Goal: Transaction & Acquisition: Purchase product/service

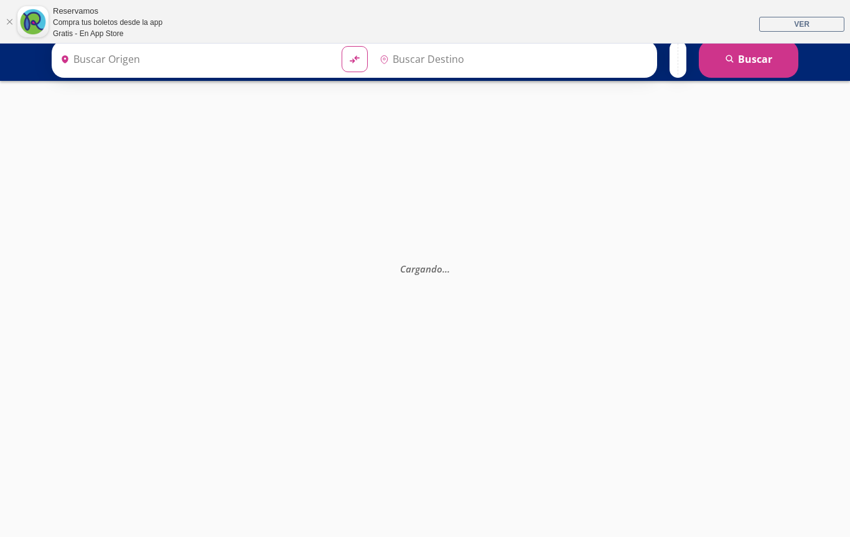
type input "[GEOGRAPHIC_DATA], [GEOGRAPHIC_DATA]"
type input "Santiago de Querétaro, Querétaro"
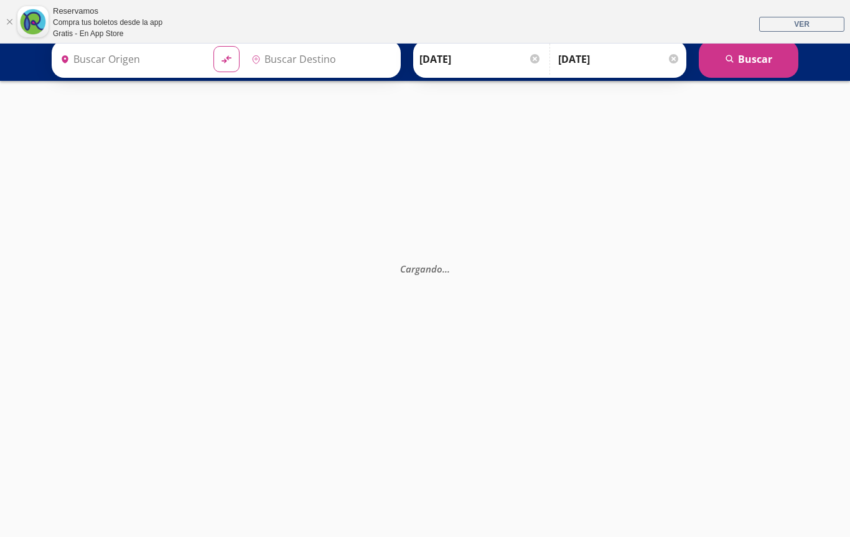
type input "[GEOGRAPHIC_DATA], [GEOGRAPHIC_DATA]"
type input "Querétaro, Querétaro"
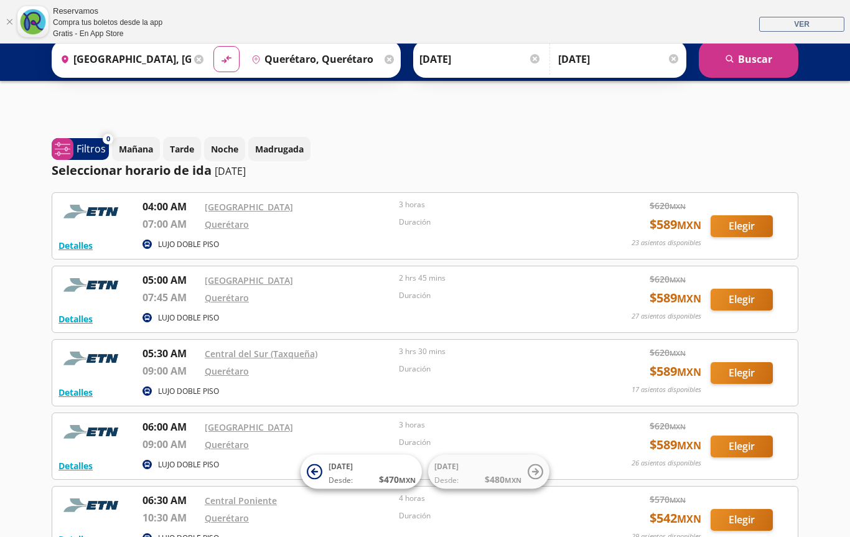
click at [233, 55] on icon "material-symbols:compare-arrows-rounded" at bounding box center [226, 59] width 12 height 13
type input "Querétaro, Querétaro"
type input "[GEOGRAPHIC_DATA], [GEOGRAPHIC_DATA]"
click at [231, 60] on icon at bounding box center [226, 58] width 10 height 7
type input "[GEOGRAPHIC_DATA], [GEOGRAPHIC_DATA]"
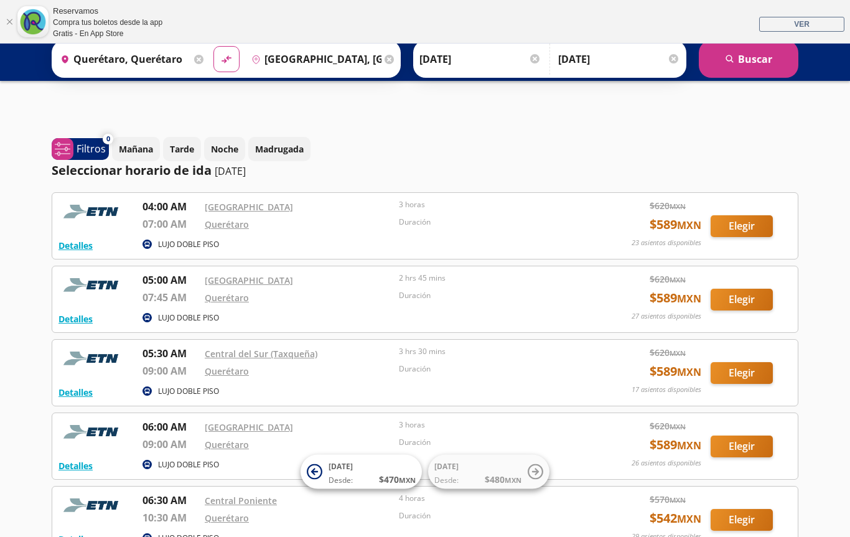
type input "Querétaro, Querétaro"
click at [746, 368] on button "Elegir" at bounding box center [741, 373] width 62 height 22
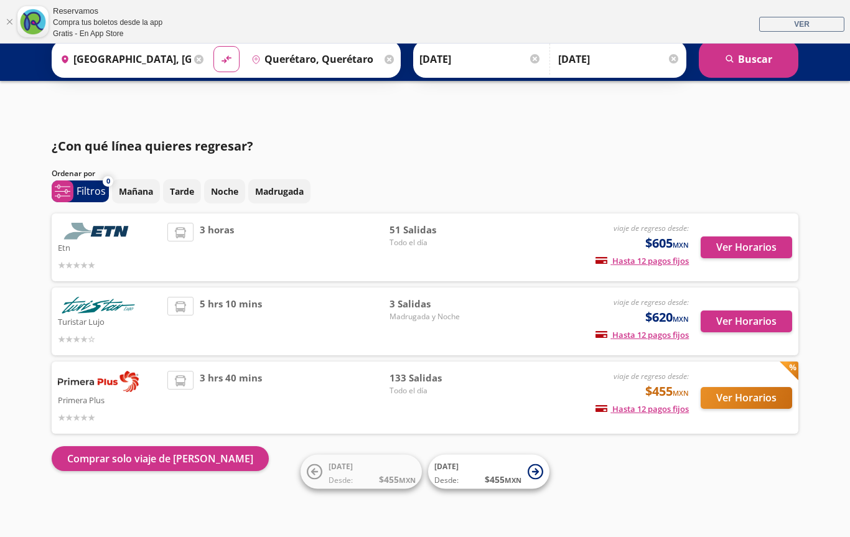
click at [759, 244] on button "Ver Horarios" at bounding box center [745, 247] width 91 height 22
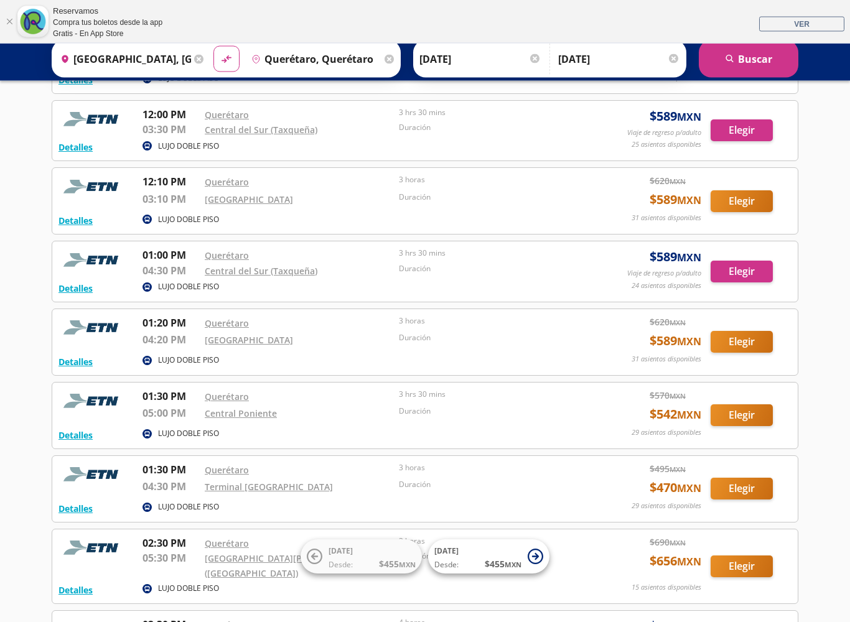
scroll to position [841, 0]
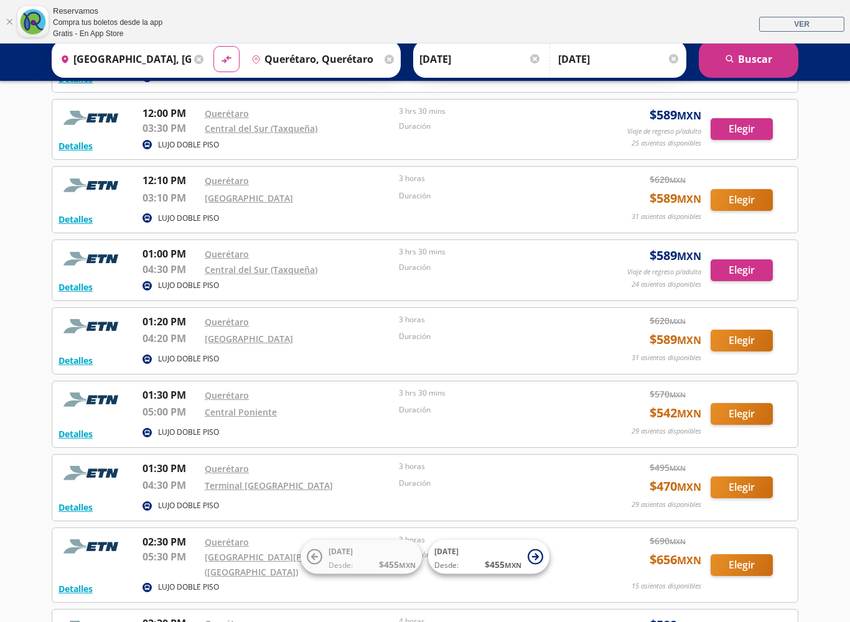
click at [437, 426] on div "LUJO DOBLE PISO" at bounding box center [363, 433] width 443 height 15
click at [751, 403] on button "Elegir" at bounding box center [741, 414] width 62 height 22
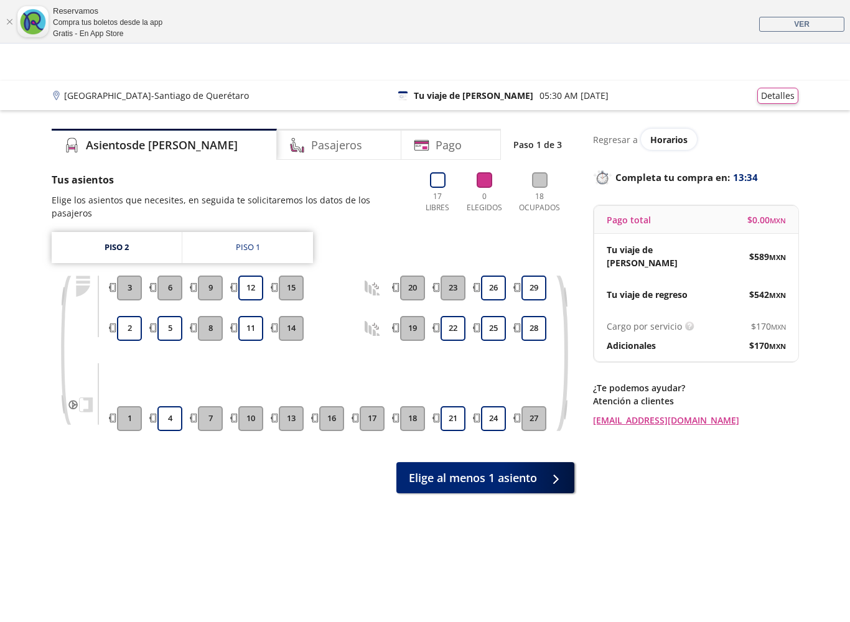
click at [464, 408] on button "21" at bounding box center [452, 418] width 25 height 25
click at [455, 406] on button "21" at bounding box center [452, 418] width 25 height 25
click at [453, 406] on button "21" at bounding box center [452, 418] width 25 height 25
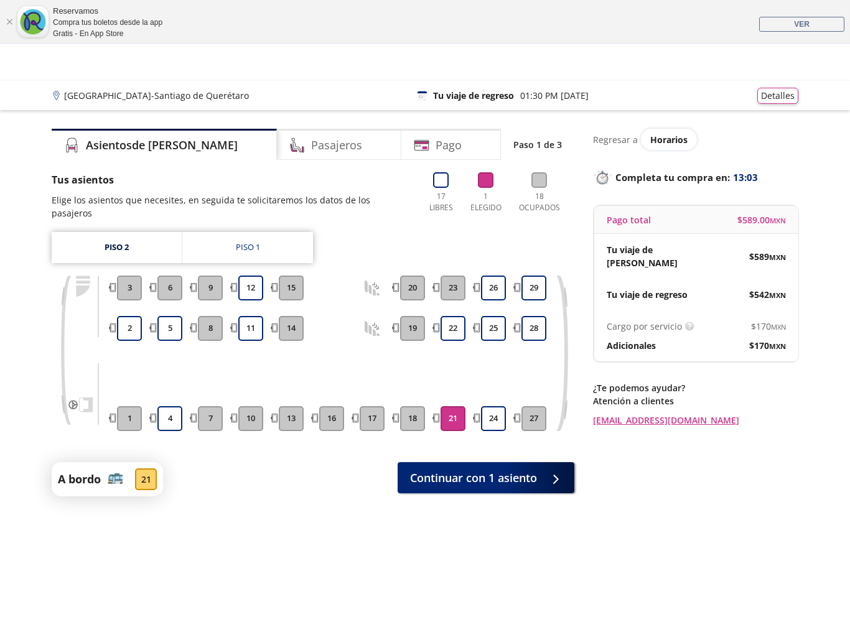
click at [722, 414] on link "[EMAIL_ADDRESS][DOMAIN_NAME]" at bounding box center [695, 420] width 205 height 13
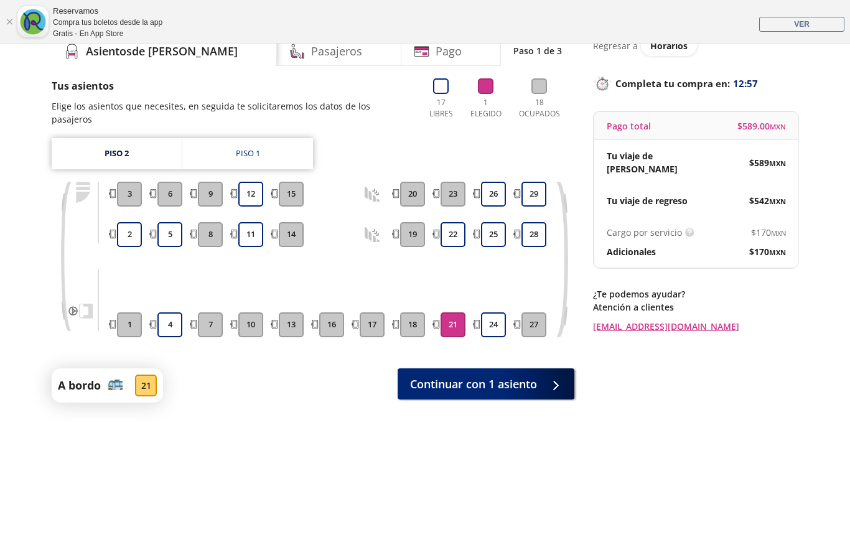
scroll to position [91, 0]
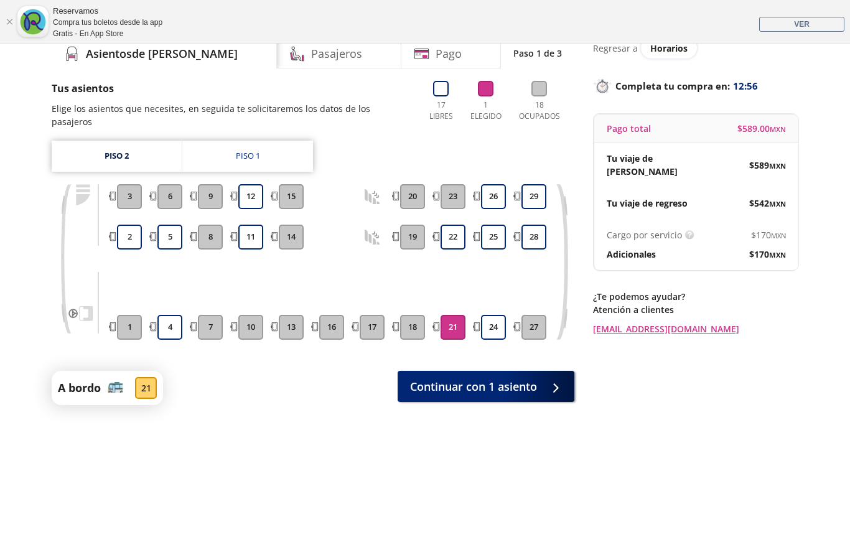
click at [488, 378] on span "Continuar con 1 asiento" at bounding box center [473, 386] width 127 height 17
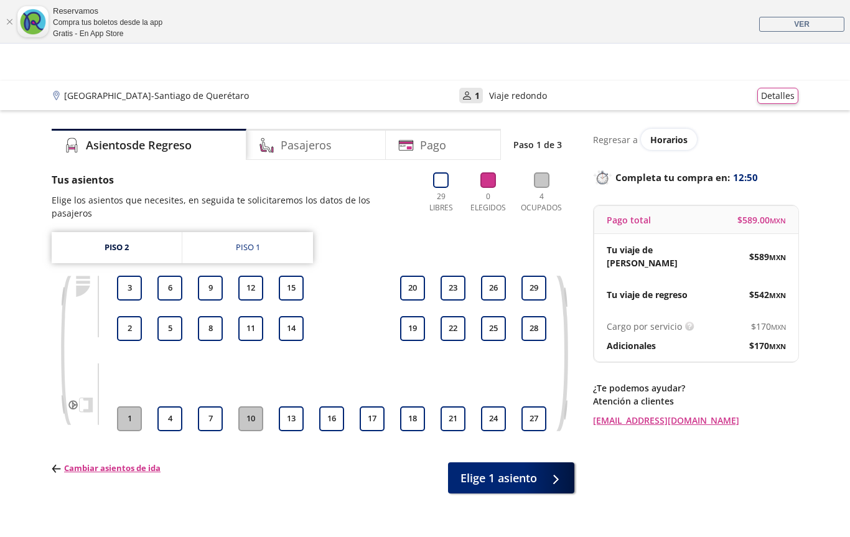
click at [452, 406] on button "21" at bounding box center [452, 418] width 25 height 25
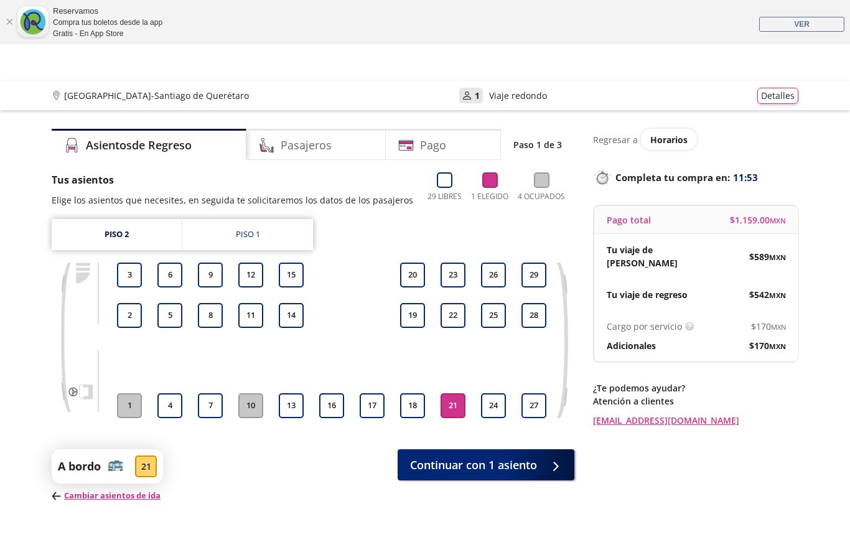
click at [766, 97] on button "Detalles" at bounding box center [777, 96] width 41 height 16
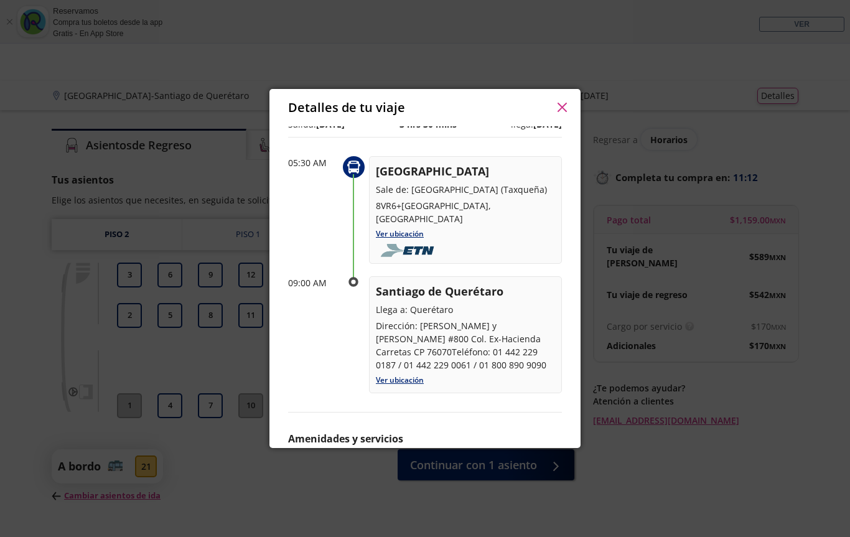
scroll to position [51, 0]
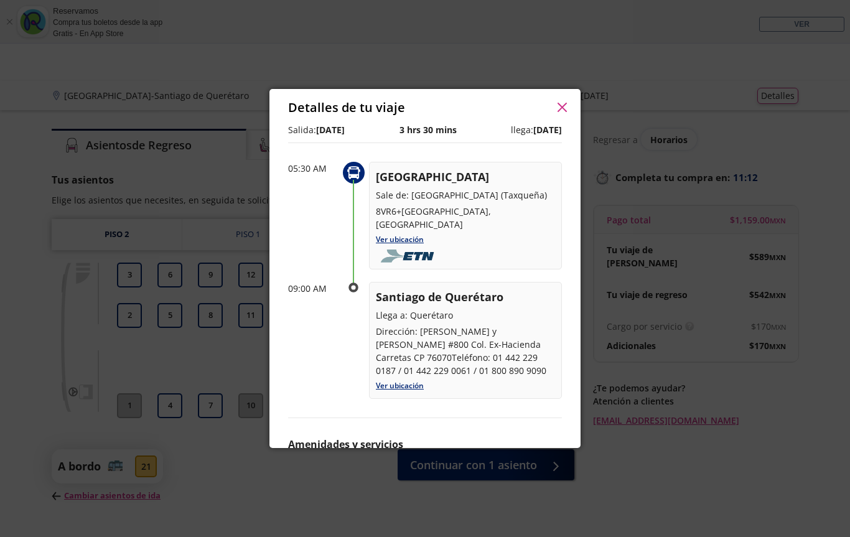
click at [554, 108] on button "button" at bounding box center [561, 107] width 19 height 19
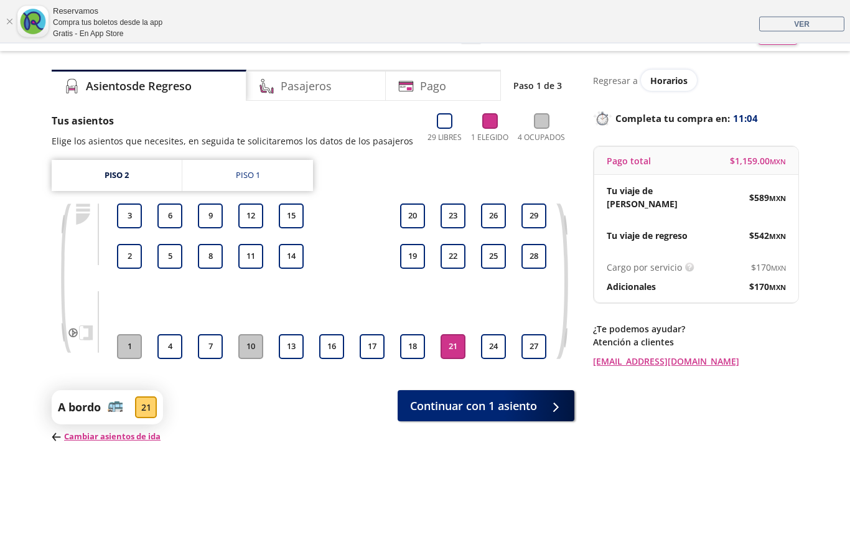
scroll to position [0, 0]
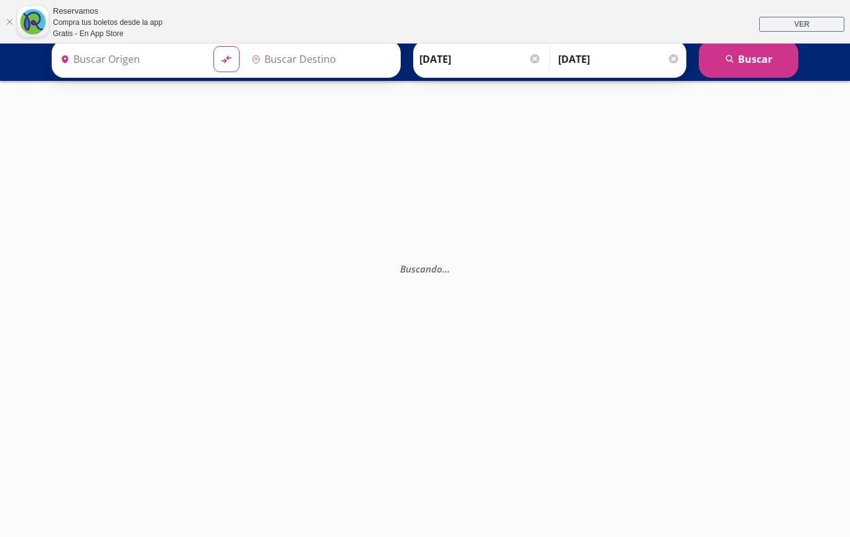
type input "[GEOGRAPHIC_DATA], [GEOGRAPHIC_DATA]"
type input "Querétaro, Querétaro"
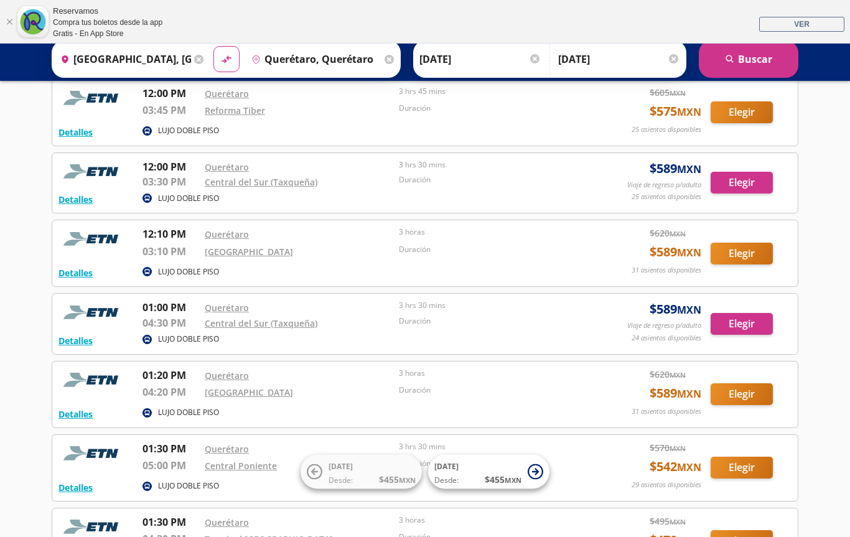
scroll to position [784, 0]
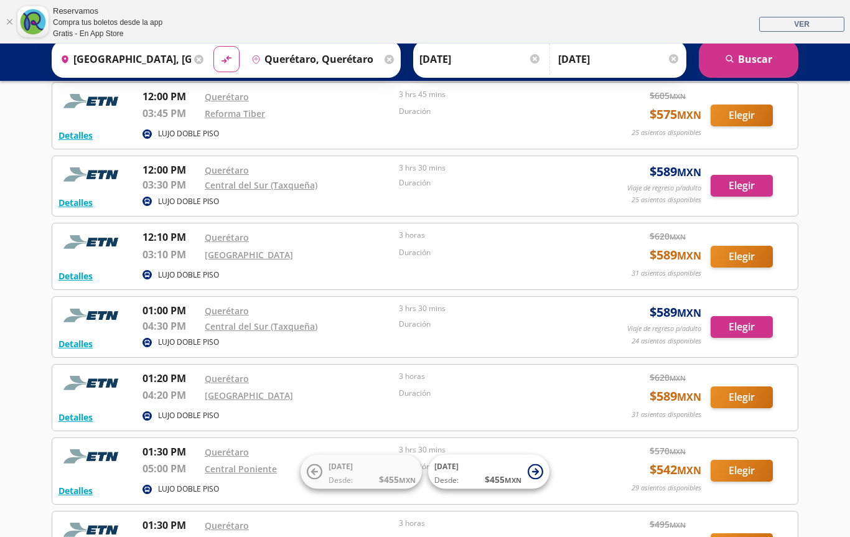
click at [754, 316] on button "Elegir" at bounding box center [741, 327] width 62 height 22
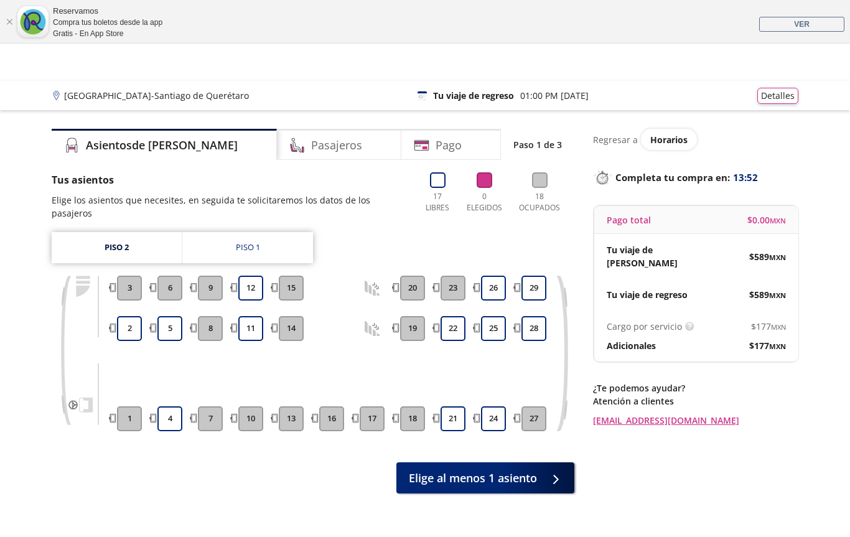
click at [453, 406] on button "21" at bounding box center [452, 418] width 25 height 25
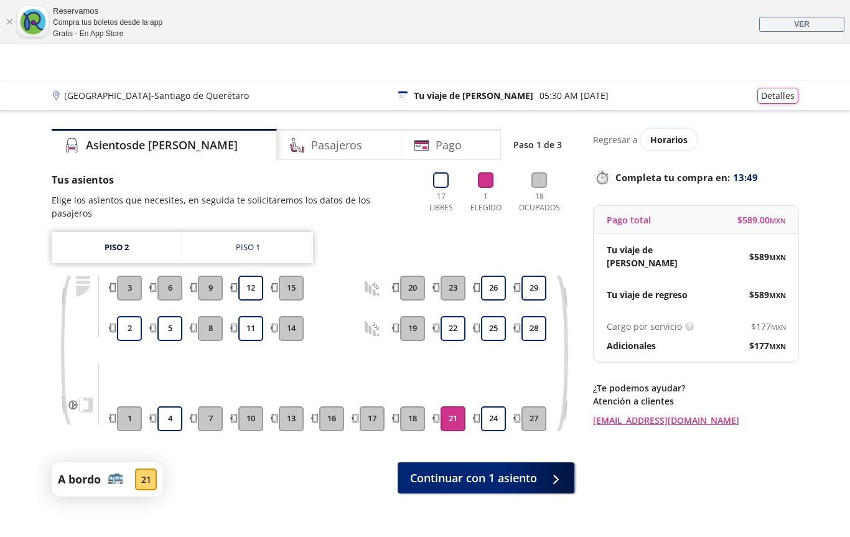
click at [498, 470] on span "Continuar con 1 asiento" at bounding box center [473, 478] width 127 height 17
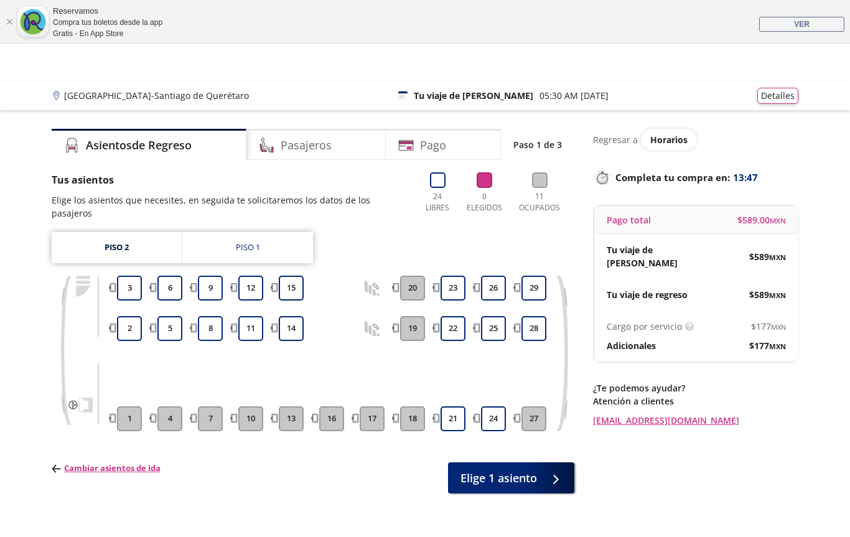
click at [458, 406] on button "21" at bounding box center [452, 418] width 25 height 25
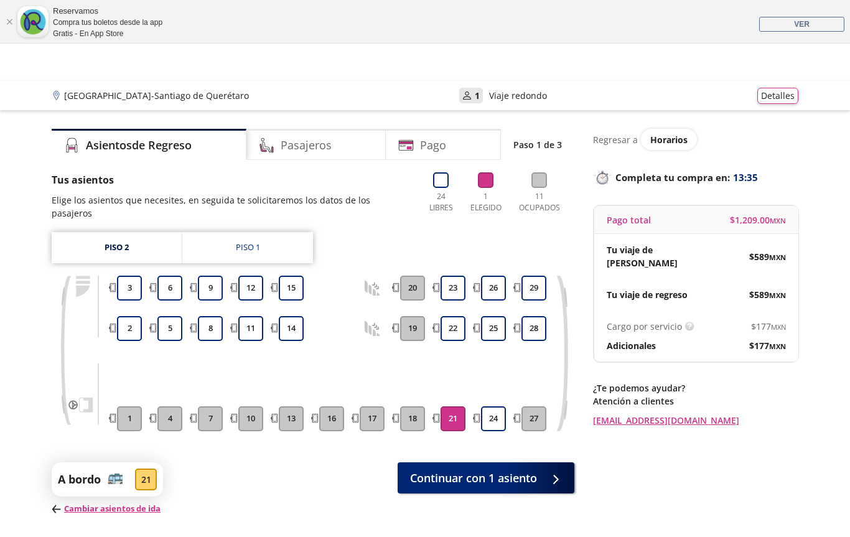
click at [782, 93] on button "Detalles" at bounding box center [777, 96] width 41 height 16
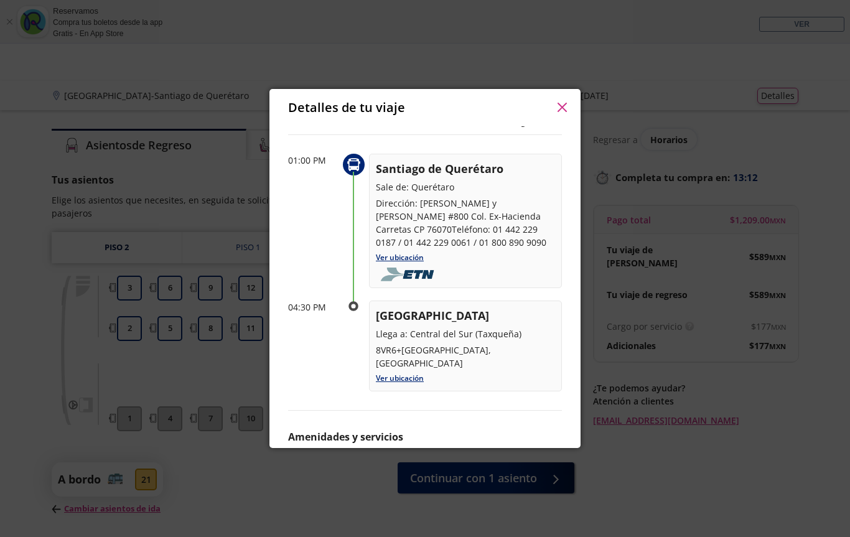
scroll to position [506, 0]
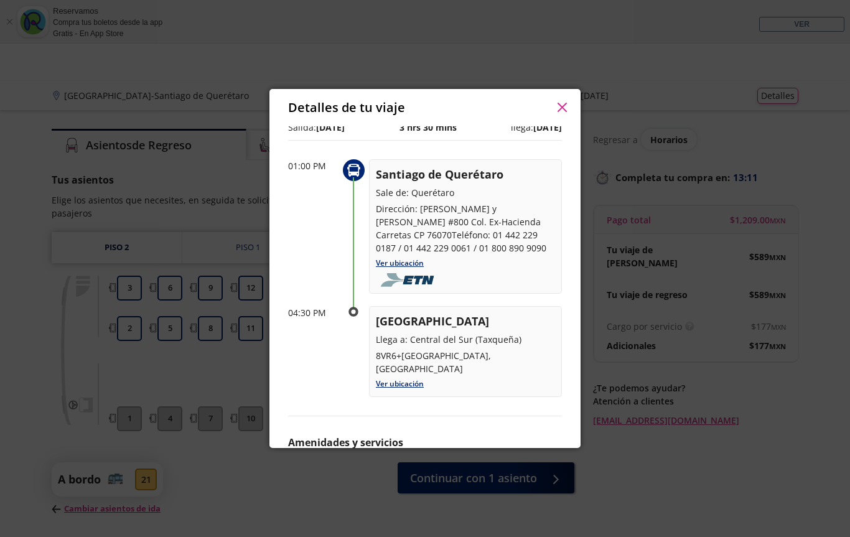
click at [396, 261] on link "Ver ubicación" at bounding box center [400, 263] width 48 height 11
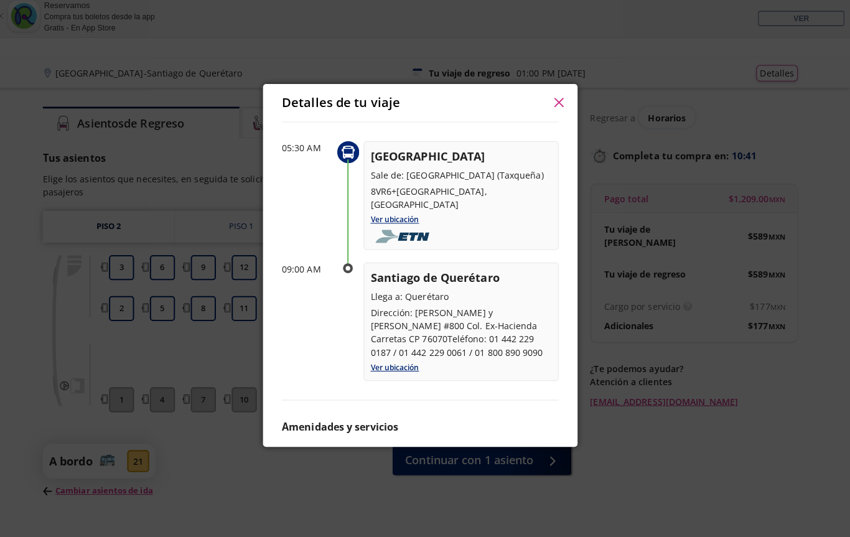
scroll to position [113, 0]
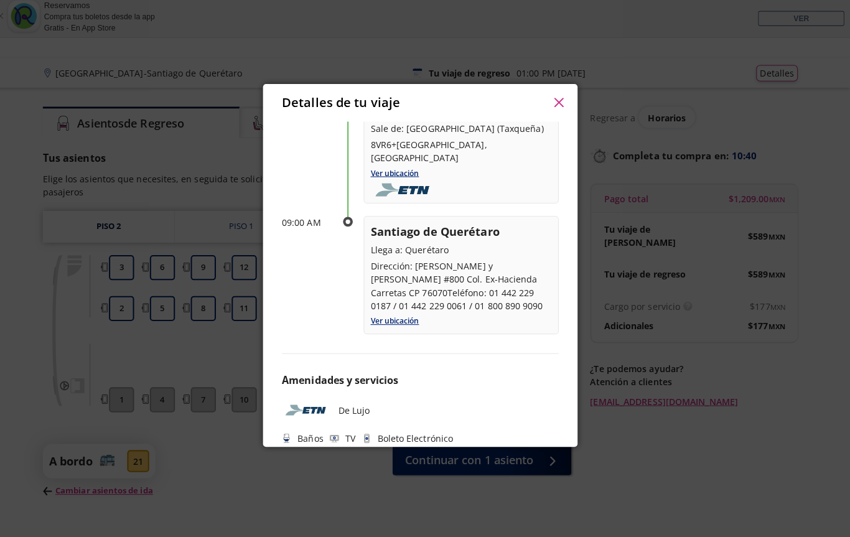
click at [491, 271] on p "Dirección: [PERSON_NAME] y [PERSON_NAME] #800 Col. Ex-Hacienda Carretas CP 7607…" at bounding box center [465, 288] width 179 height 52
click at [557, 103] on icon "button" at bounding box center [561, 107] width 9 height 9
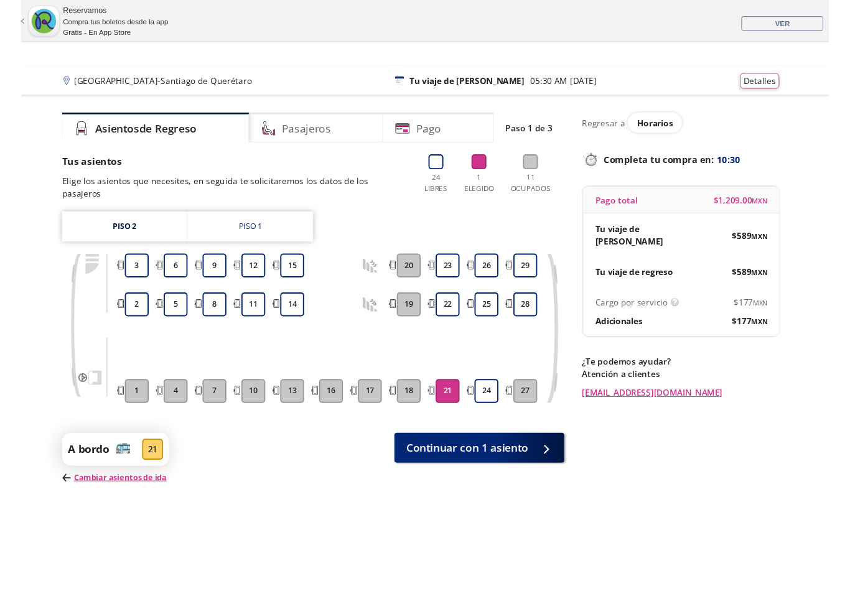
scroll to position [10, 0]
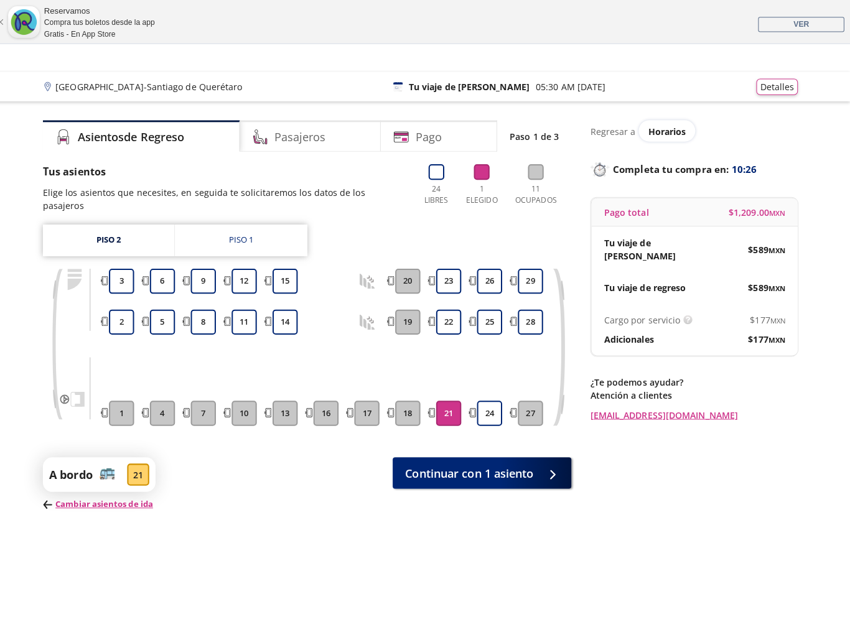
click at [675, 169] on p "Completa tu compra en : 10:26" at bounding box center [695, 167] width 205 height 17
click at [687, 169] on p "Completa tu compra en : 10:24" at bounding box center [695, 167] width 205 height 17
click at [312, 132] on h4 "Pasajeros" at bounding box center [306, 135] width 51 height 17
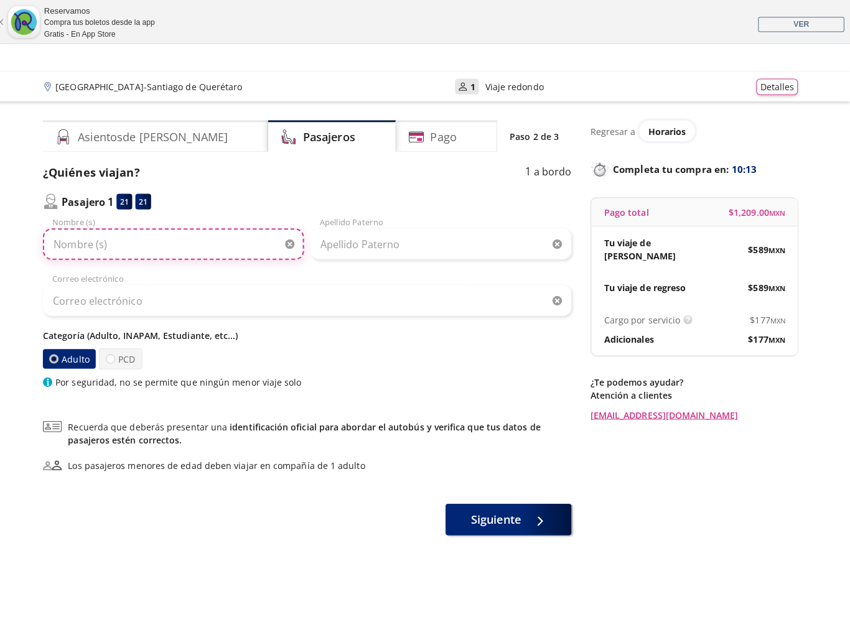
click at [109, 236] on input "Nombre (s)" at bounding box center [181, 241] width 258 height 31
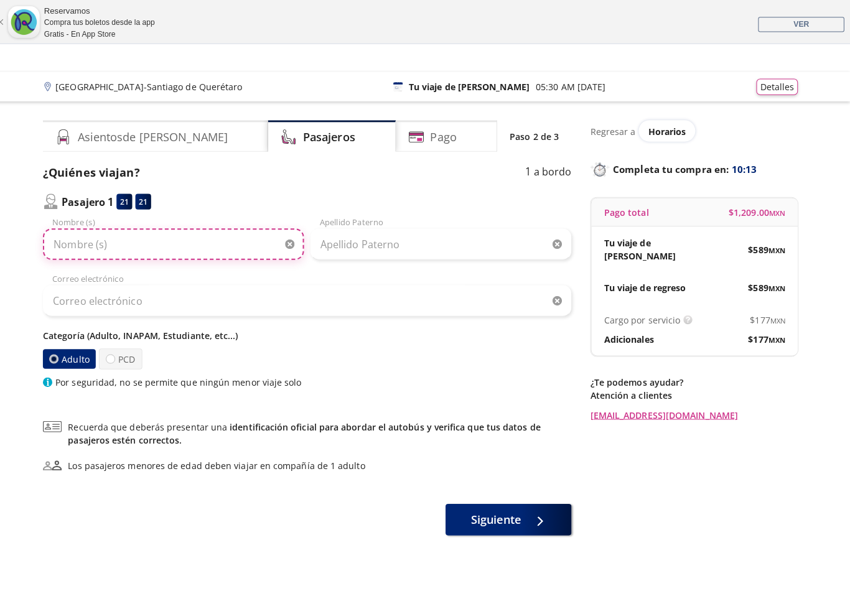
scroll to position [10, 0]
type input "[PERSON_NAME]"
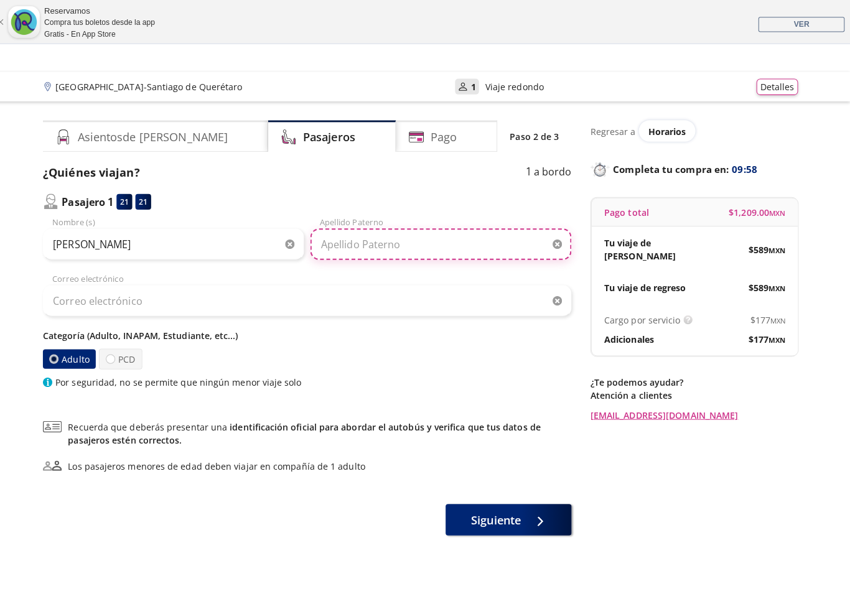
click at [370, 241] on input "Apellido Paterno" at bounding box center [445, 241] width 258 height 31
type input "[PERSON_NAME]"
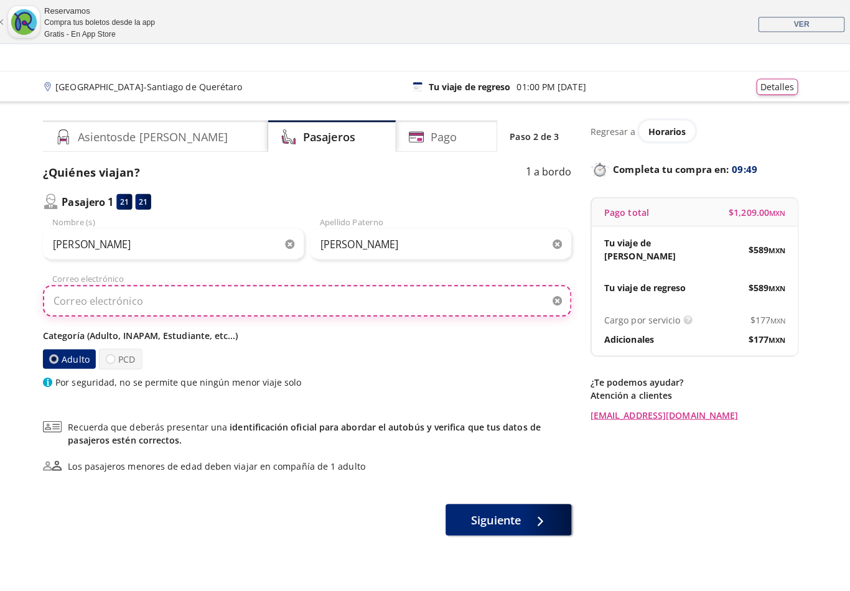
click at [160, 294] on input "Correo electrónico" at bounding box center [313, 297] width 522 height 31
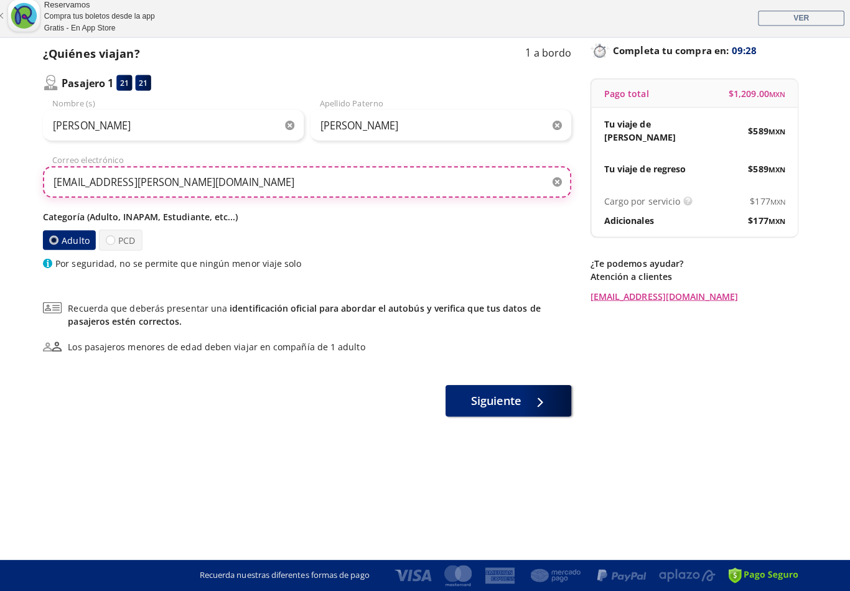
scroll to position [121, 0]
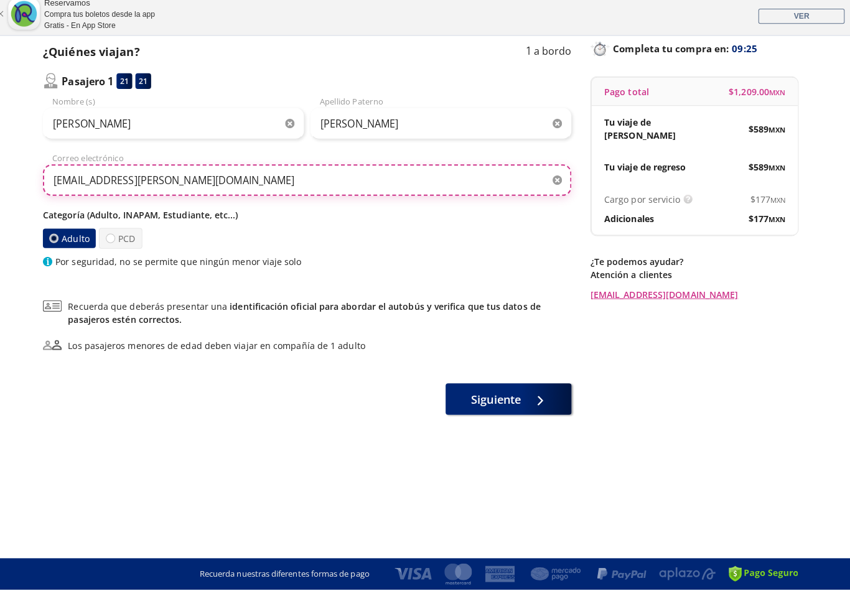
type input "[EMAIL_ADDRESS][PERSON_NAME][DOMAIN_NAME]"
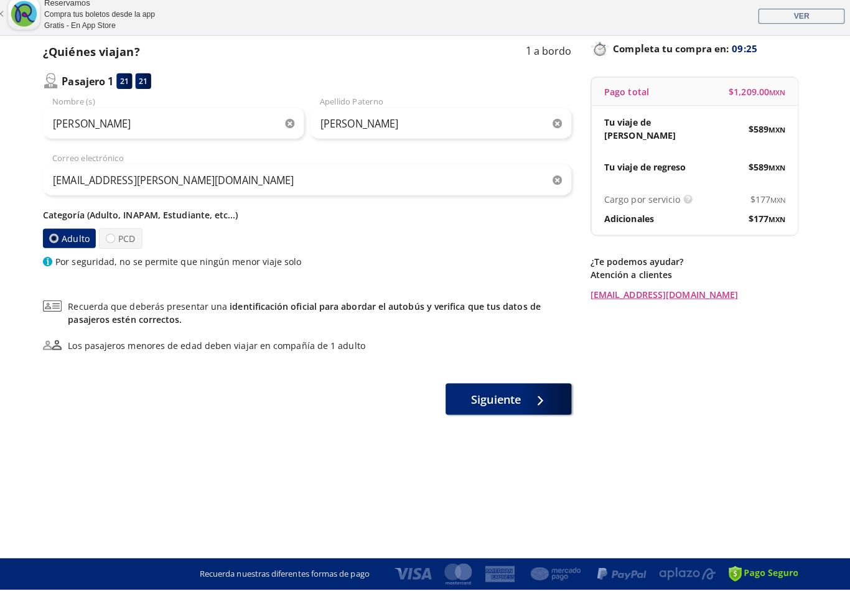
click at [124, 244] on label "PCD" at bounding box center [128, 243] width 43 height 21
click at [123, 244] on input "PCD" at bounding box center [118, 243] width 8 height 8
radio input "true"
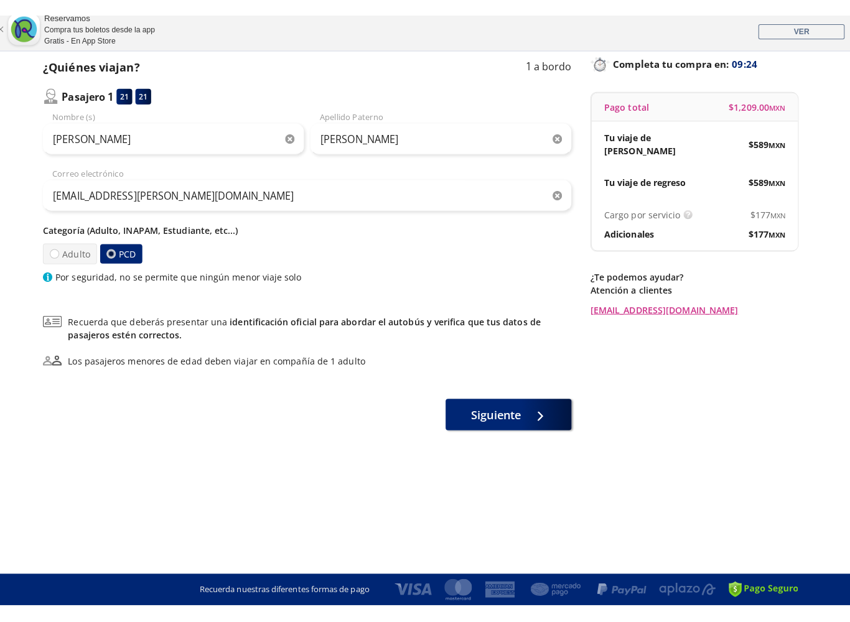
scroll to position [96, 0]
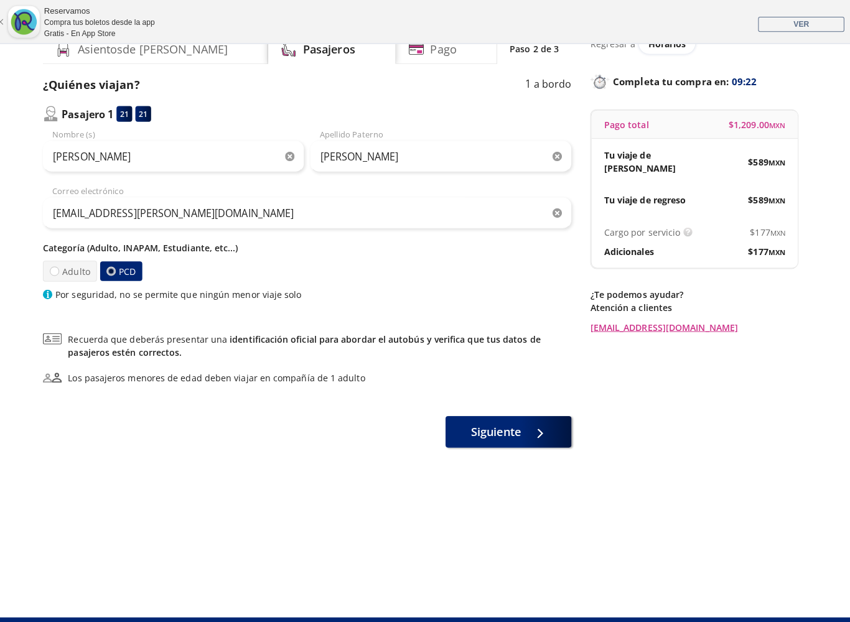
click at [58, 267] on div at bounding box center [62, 268] width 9 height 9
click at [59, 267] on input "Adulto" at bounding box center [63, 268] width 8 height 8
radio input "true"
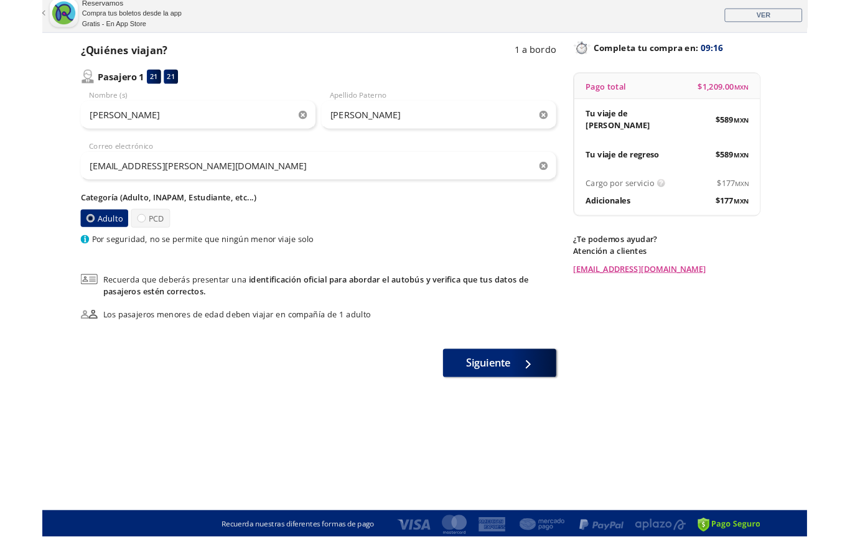
scroll to position [126, 0]
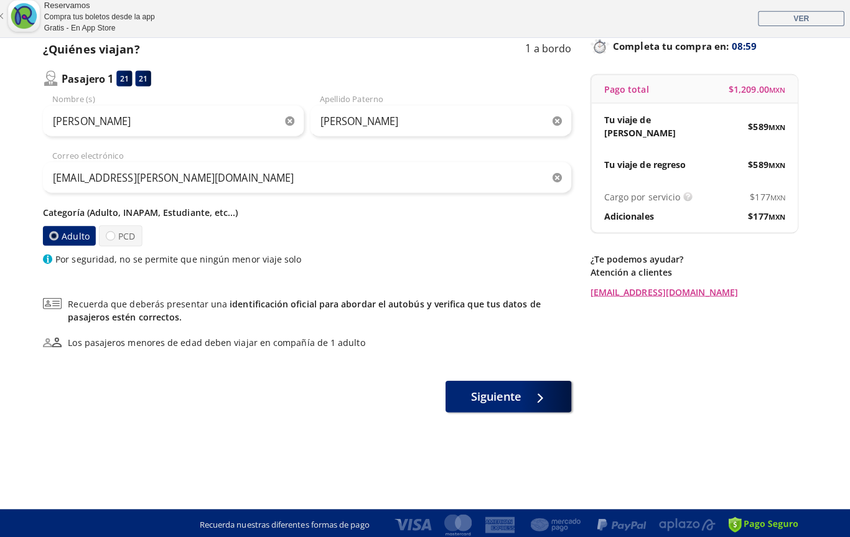
click at [111, 256] on p "Por seguridad, no se permite que ningún menor viaje solo" at bounding box center [185, 262] width 243 height 13
click at [121, 235] on label "PCD" at bounding box center [128, 239] width 43 height 21
click at [121, 235] on input "PCD" at bounding box center [118, 239] width 8 height 8
radio input "true"
click at [66, 233] on label "Adulto" at bounding box center [78, 239] width 56 height 22
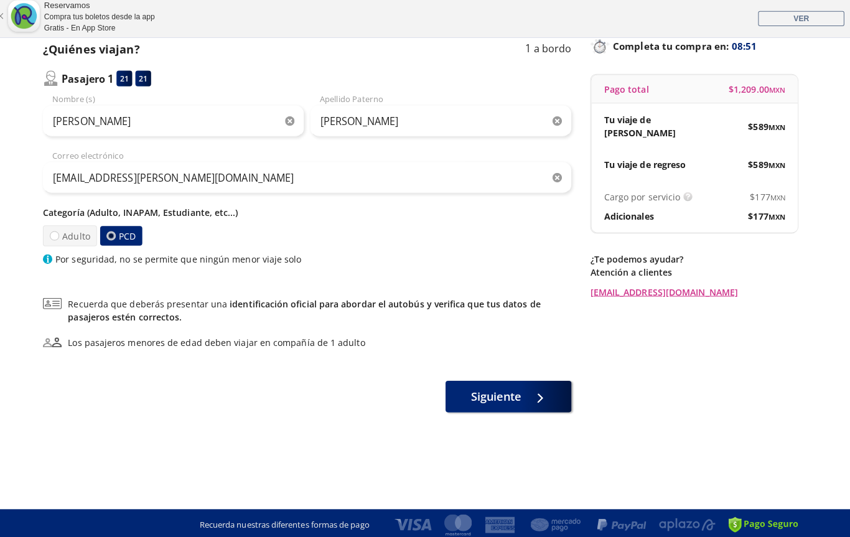
click at [66, 235] on input "Adulto" at bounding box center [63, 239] width 8 height 8
radio input "true"
radio input "false"
click at [516, 392] on button "Siguiente" at bounding box center [512, 398] width 124 height 31
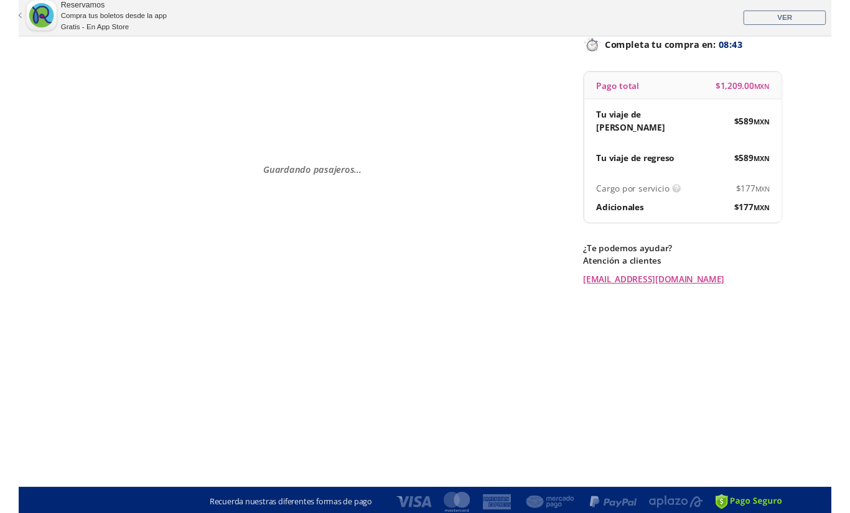
scroll to position [0, 0]
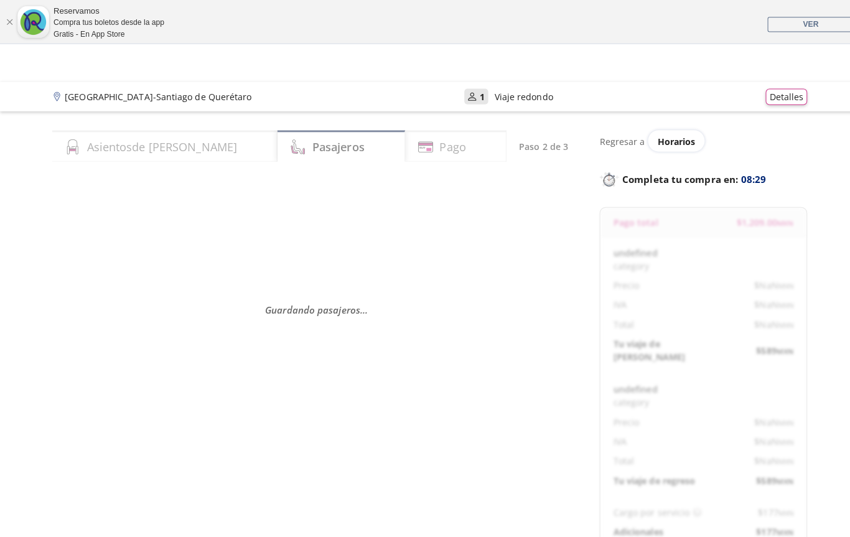
select select "MX"
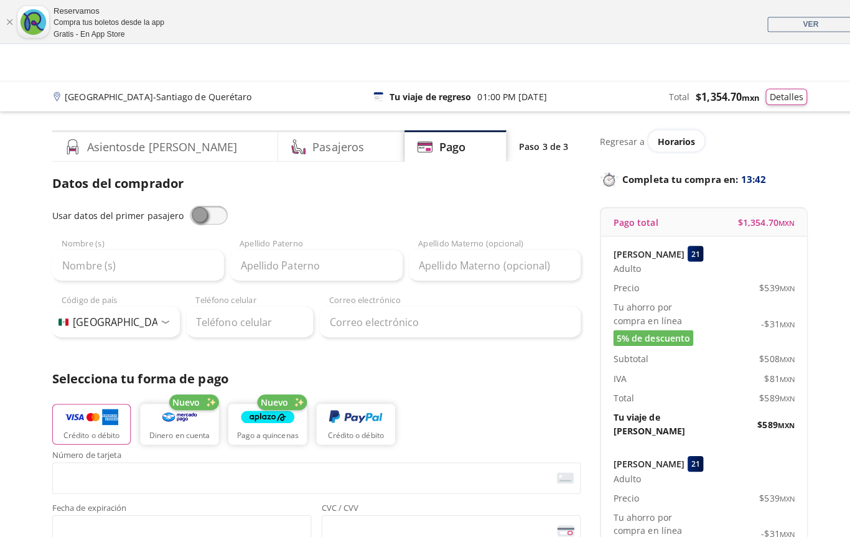
click at [196, 215] on span at bounding box center [206, 212] width 37 height 19
click at [188, 203] on input "checkbox" at bounding box center [188, 203] width 0 height 0
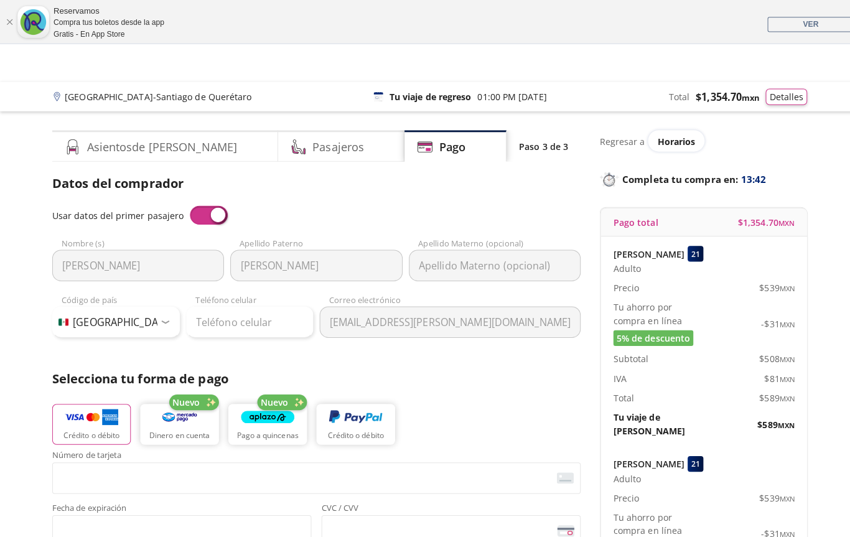
type input "[PERSON_NAME]"
type input "[EMAIL_ADDRESS][PERSON_NAME][DOMAIN_NAME]"
click at [198, 211] on span at bounding box center [206, 212] width 37 height 19
click at [188, 203] on input "checkbox" at bounding box center [188, 203] width 0 height 0
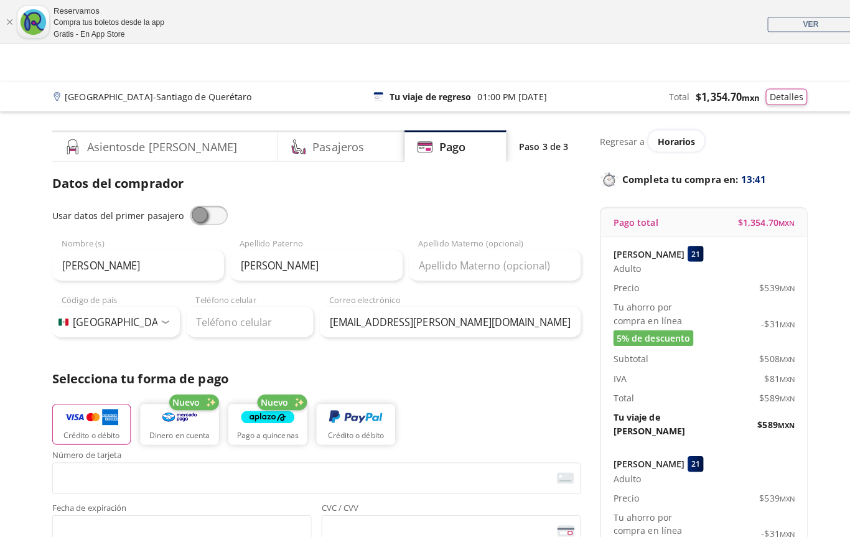
click at [194, 207] on span at bounding box center [206, 212] width 37 height 19
click at [188, 203] on input "checkbox" at bounding box center [188, 203] width 0 height 0
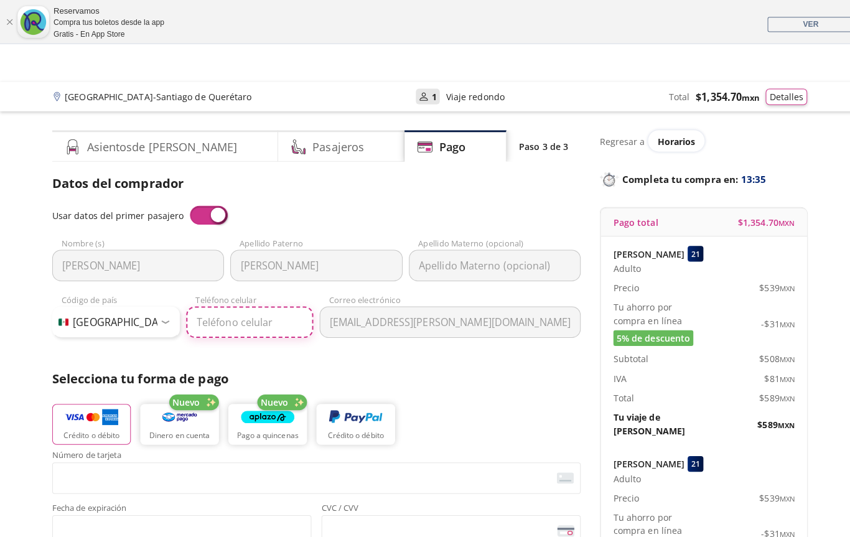
click at [226, 315] on input "Teléfono celular" at bounding box center [247, 318] width 126 height 31
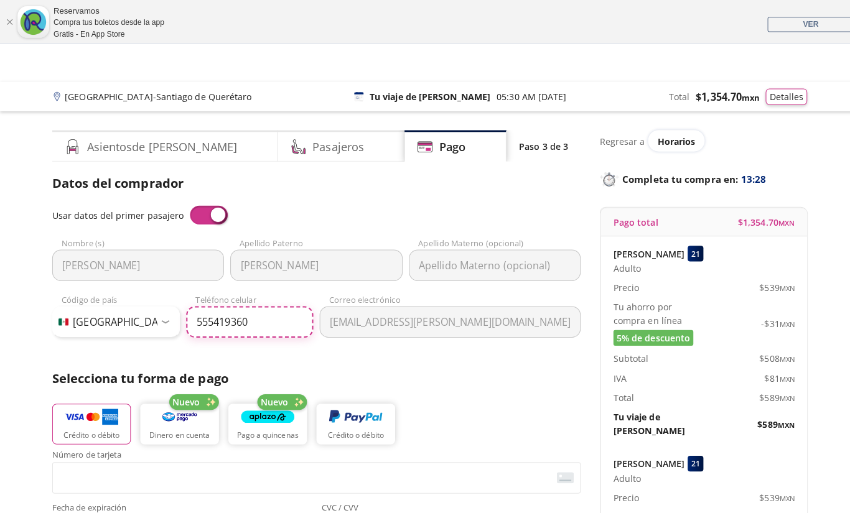
type input "55 5419 3601"
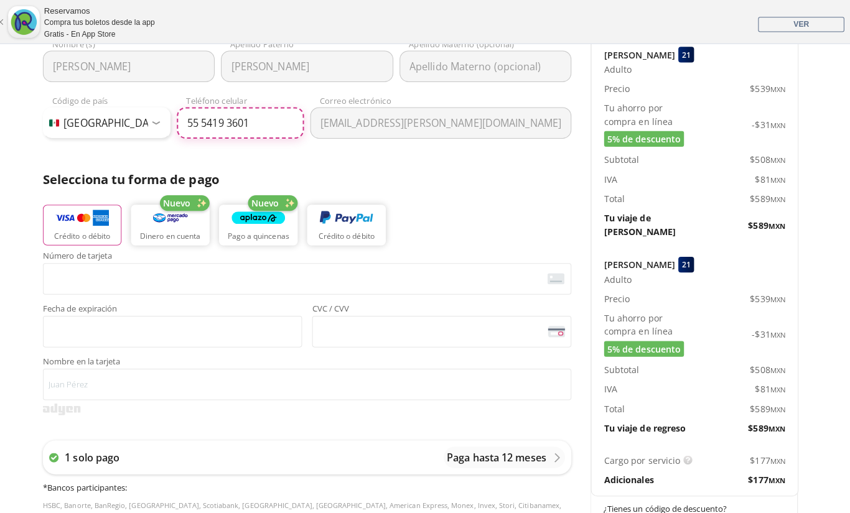
scroll to position [197, 0]
